Goal: Task Accomplishment & Management: Use online tool/utility

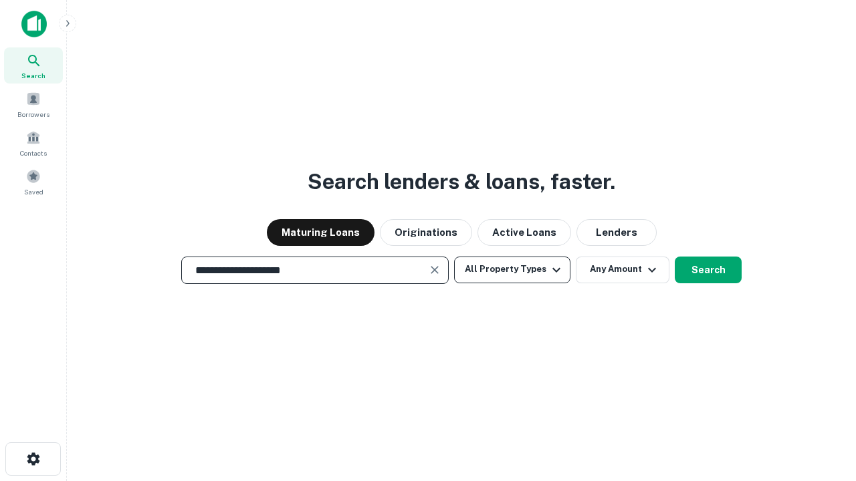
type input "**********"
click at [512, 269] on button "All Property Types" at bounding box center [512, 270] width 116 height 27
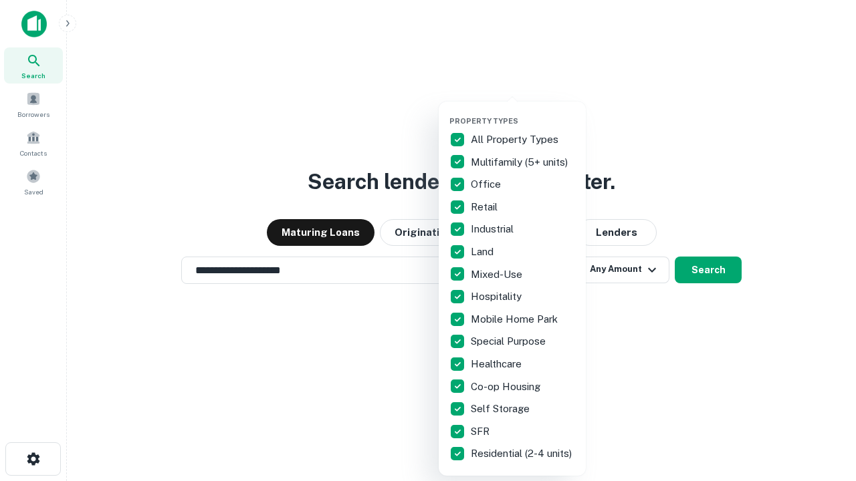
click at [523, 112] on button "button" at bounding box center [522, 112] width 147 height 1
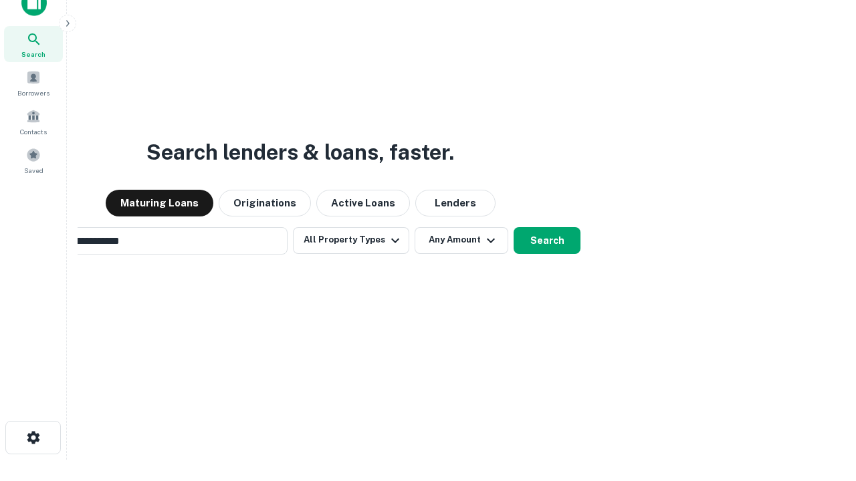
scroll to position [96, 378]
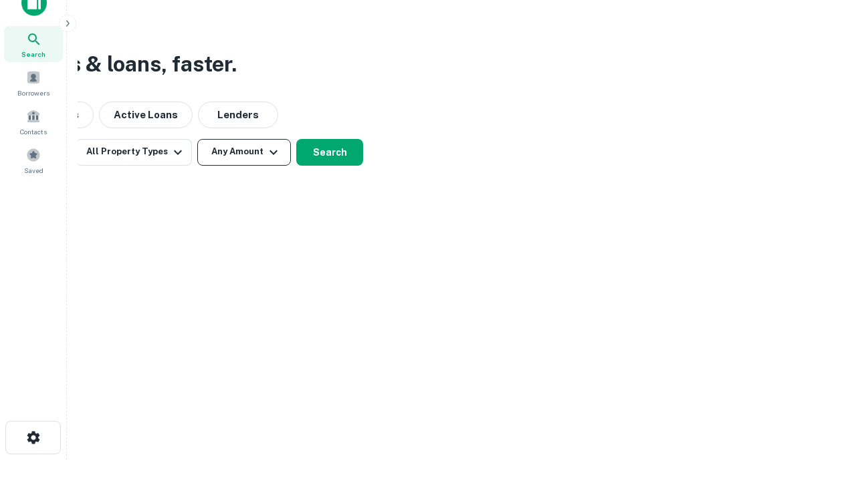
click at [244, 152] on button "Any Amount" at bounding box center [244, 152] width 94 height 27
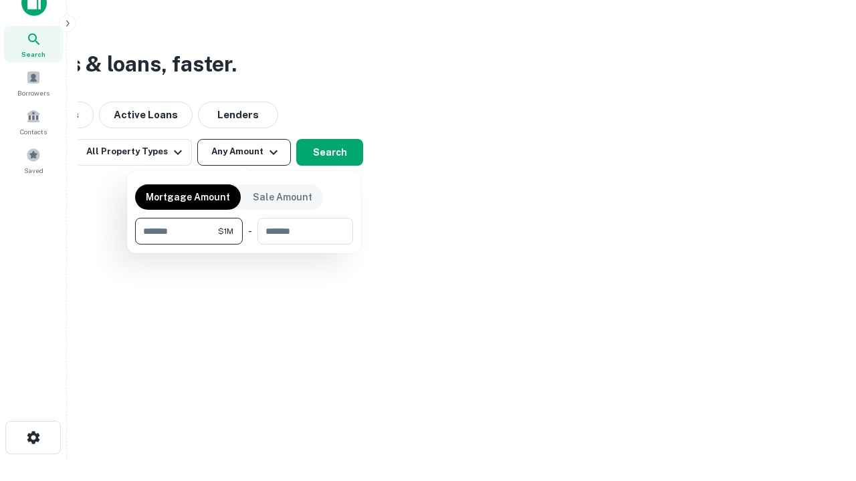
type input "*******"
click at [244, 245] on button "button" at bounding box center [244, 245] width 218 height 1
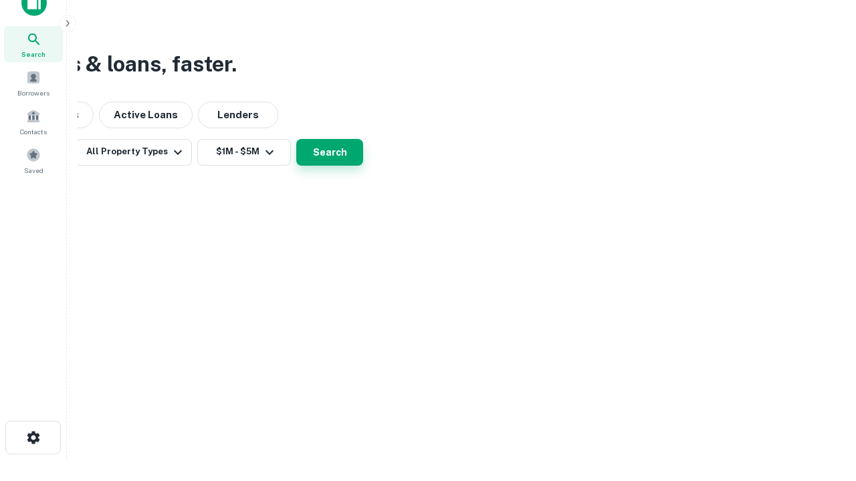
click at [363, 166] on button "Search" at bounding box center [329, 152] width 67 height 27
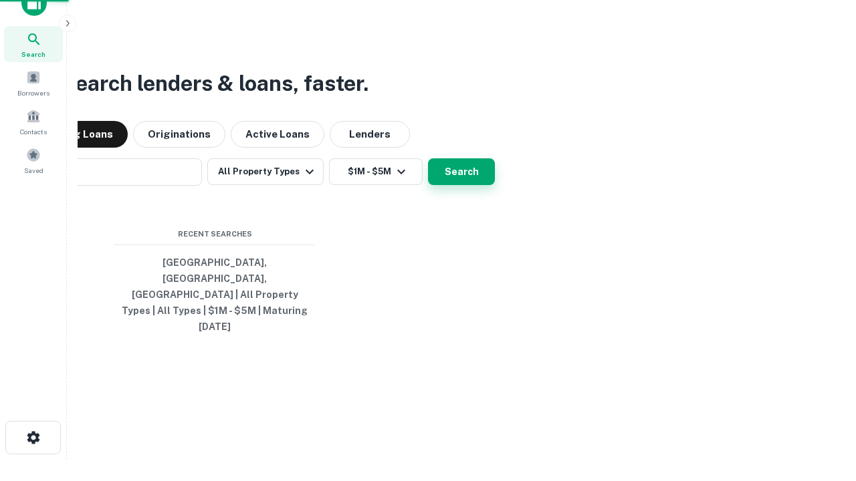
scroll to position [21, 0]
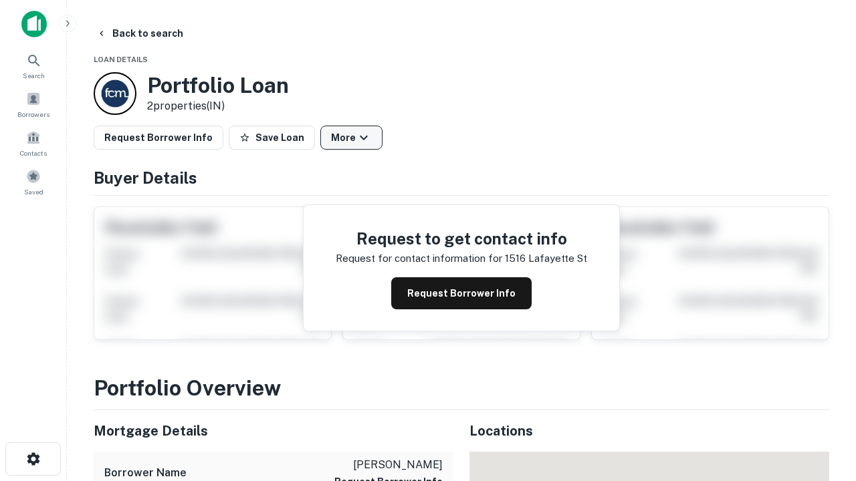
click at [351, 138] on button "More" at bounding box center [351, 138] width 62 height 24
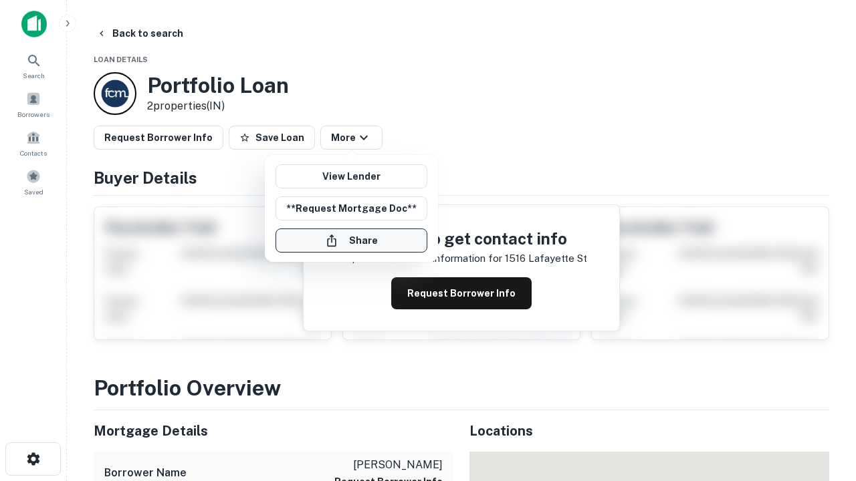
click at [351, 241] on button "Share" at bounding box center [351, 241] width 152 height 24
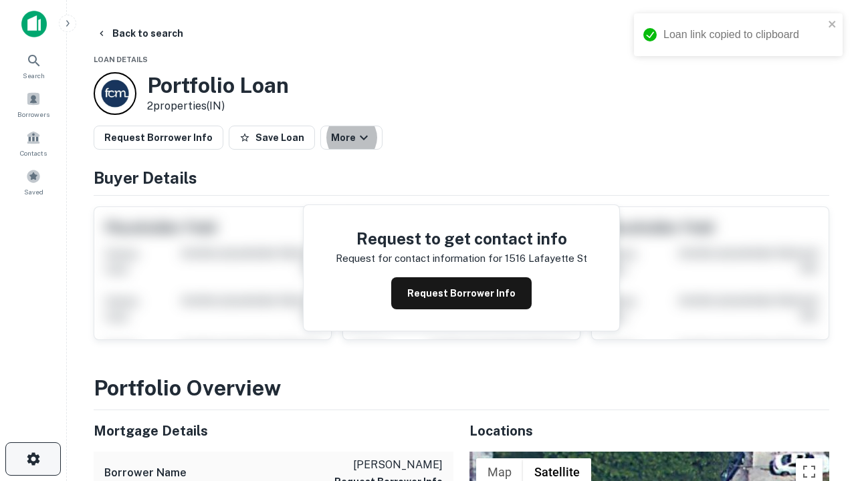
click at [33, 459] on icon "button" at bounding box center [33, 459] width 16 height 16
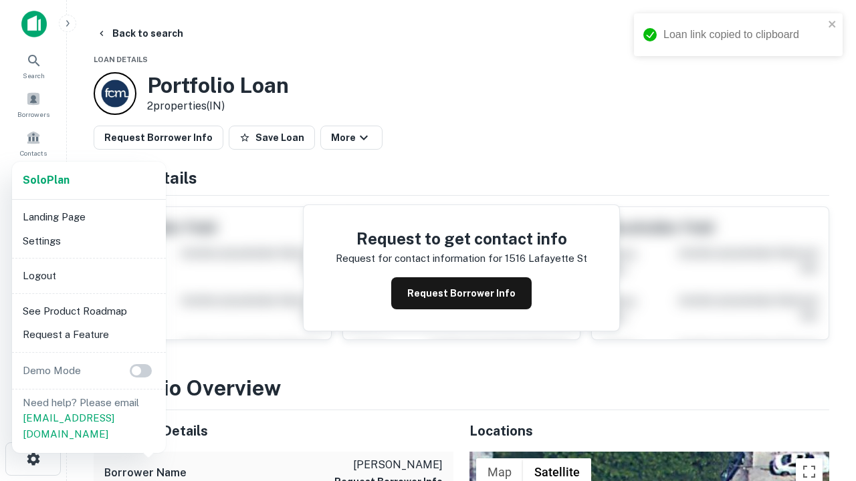
click at [88, 275] on li "Logout" at bounding box center [88, 276] width 143 height 24
